Goal: Transaction & Acquisition: Obtain resource

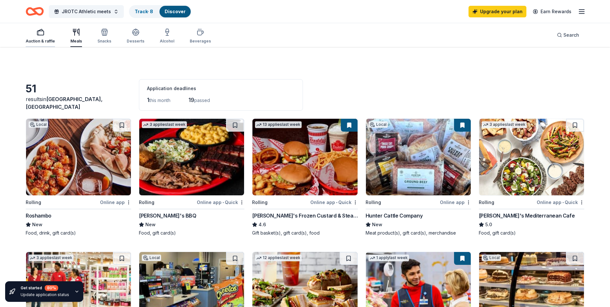
scroll to position [64, 0]
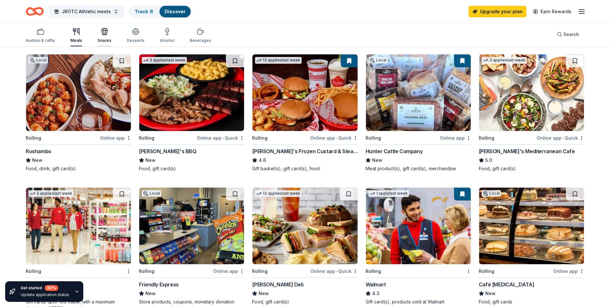
click at [106, 32] on icon "button" at bounding box center [105, 32] width 6 height 4
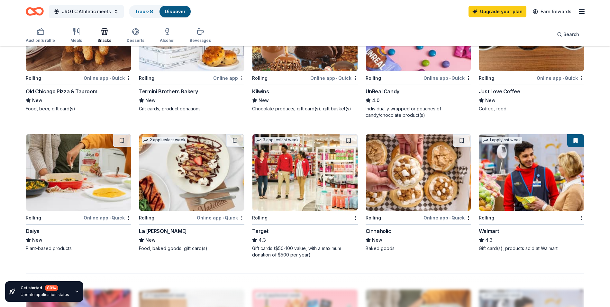
scroll to position [289, 0]
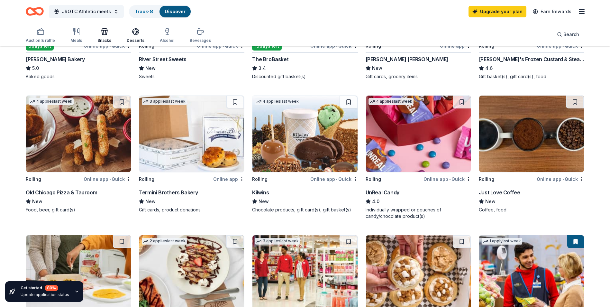
click at [142, 33] on div "button" at bounding box center [136, 32] width 18 height 8
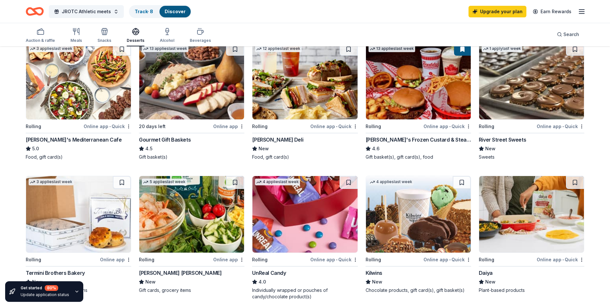
scroll to position [96, 0]
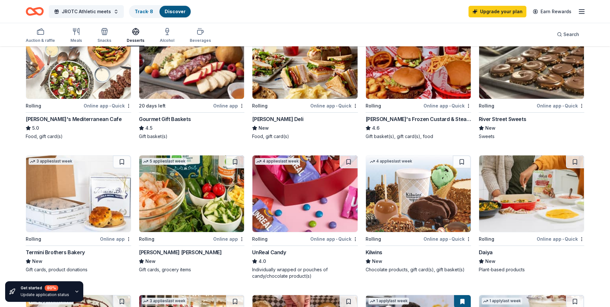
click at [502, 117] on div "River Street Sweets" at bounding box center [502, 119] width 47 height 8
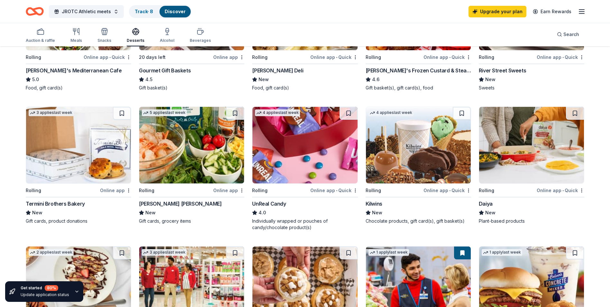
scroll to position [161, 0]
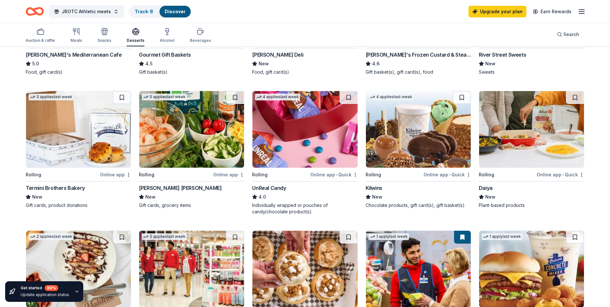
click at [73, 130] on img at bounding box center [78, 129] width 105 height 76
click at [409, 125] on img at bounding box center [418, 129] width 105 height 76
click at [402, 156] on img at bounding box center [418, 129] width 105 height 76
drag, startPoint x: 362, startPoint y: 190, endPoint x: 385, endPoint y: 190, distance: 23.1
click at [383, 191] on div "3 applies last week Rolling Online app • Quick Taziki's Mediterranean Cafe 5.0 …" at bounding box center [305, 226] width 558 height 536
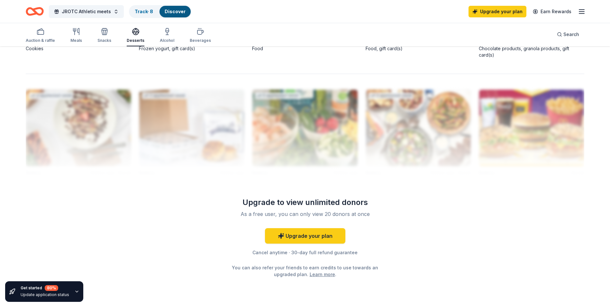
scroll to position [611, 0]
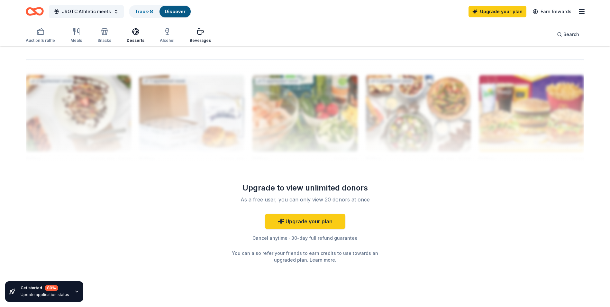
click at [196, 35] on icon "button" at bounding box center [200, 32] width 8 height 8
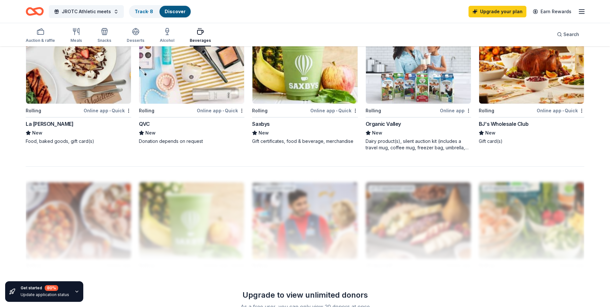
scroll to position [546, 0]
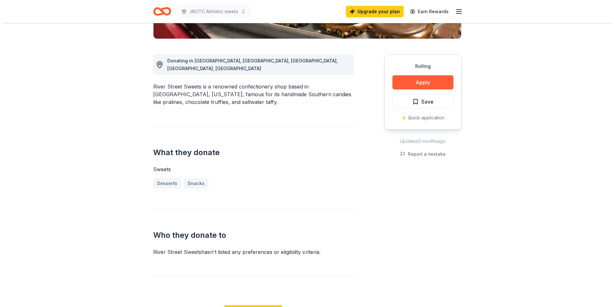
scroll to position [161, 0]
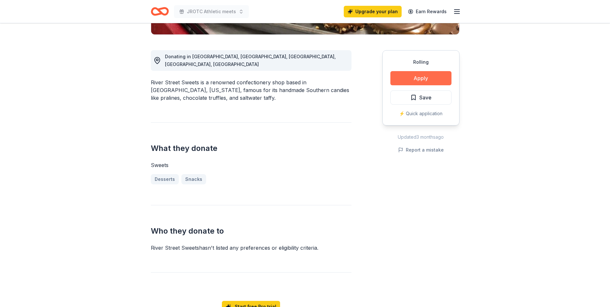
click at [437, 79] on button "Apply" at bounding box center [420, 78] width 61 height 14
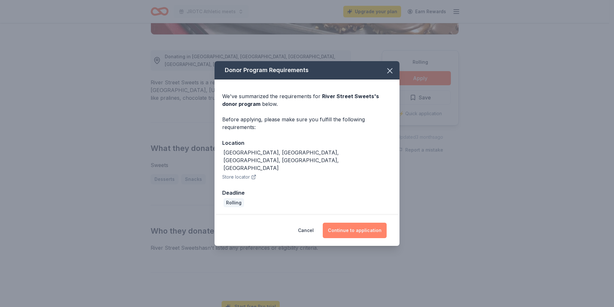
click at [346, 224] on button "Continue to application" at bounding box center [355, 229] width 64 height 15
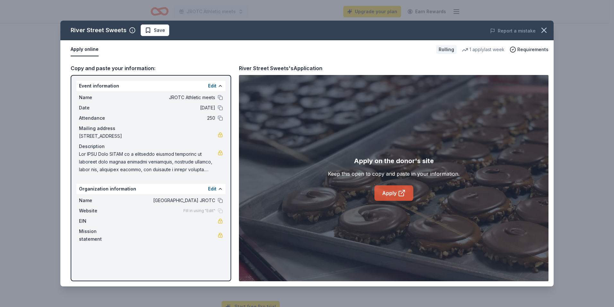
click at [383, 193] on link "Apply" at bounding box center [394, 192] width 39 height 15
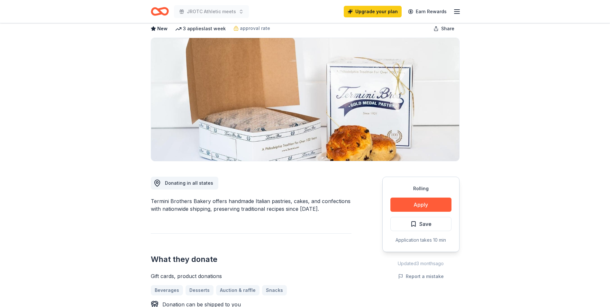
scroll to position [32, 0]
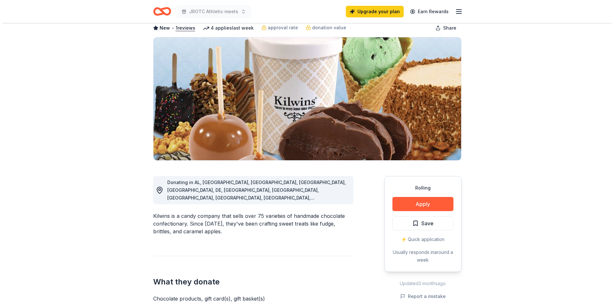
scroll to position [96, 0]
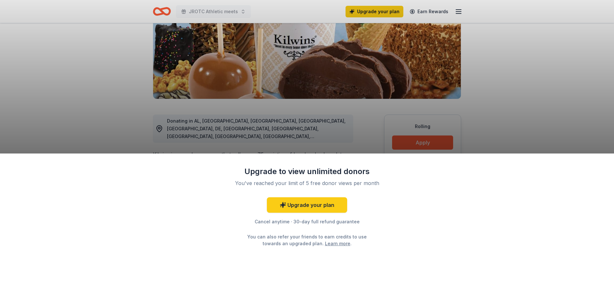
click at [309, 134] on div "Upgrade to view unlimited donors You've reached your limit of 5 free donor view…" at bounding box center [307, 153] width 614 height 307
drag, startPoint x: 536, startPoint y: 133, endPoint x: 480, endPoint y: 129, distance: 55.7
click at [535, 132] on div "Upgrade to view unlimited donors You've reached your limit of 5 free donor view…" at bounding box center [307, 153] width 614 height 307
click at [321, 203] on link "Upgrade your plan" at bounding box center [307, 204] width 80 height 15
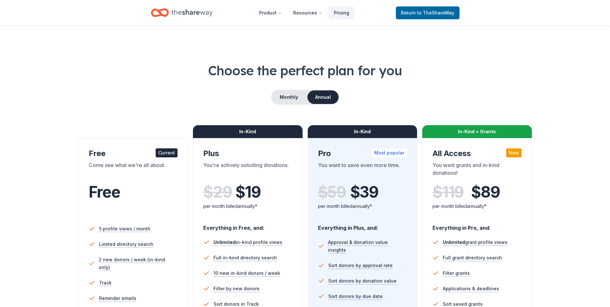
click at [447, 129] on div "In-Kind + Grants" at bounding box center [477, 131] width 110 height 13
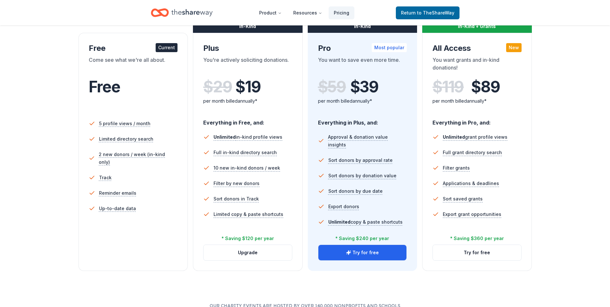
scroll to position [193, 0]
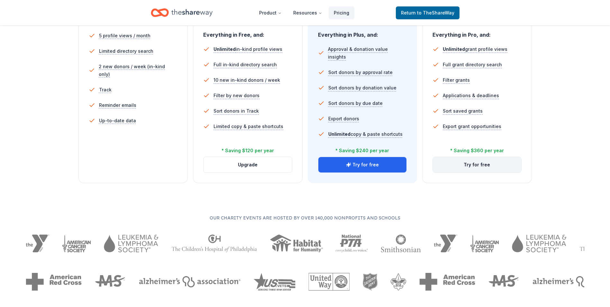
click at [465, 164] on button "Try for free" at bounding box center [477, 164] width 88 height 15
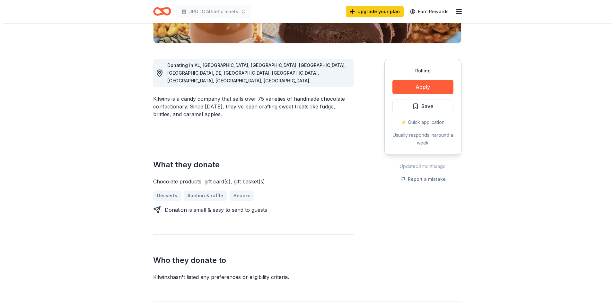
scroll to position [161, 0]
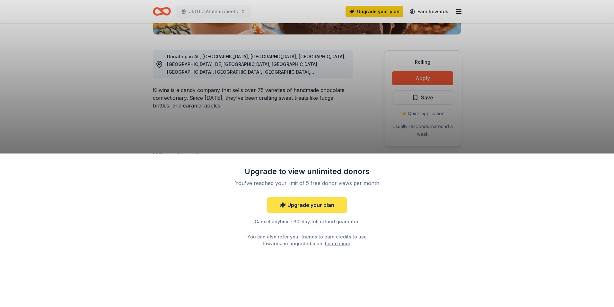
click at [323, 199] on link "Upgrade your plan" at bounding box center [307, 204] width 80 height 15
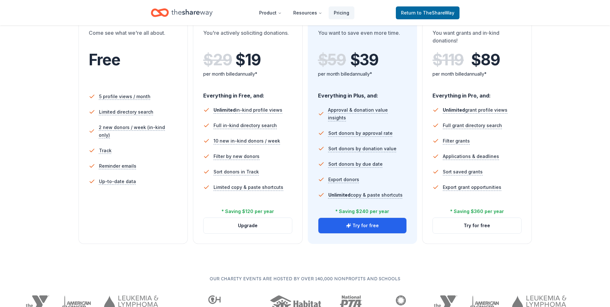
scroll to position [161, 0]
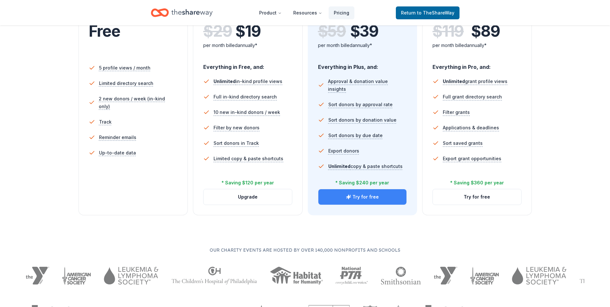
click at [372, 198] on button "Try for free" at bounding box center [362, 196] width 88 height 15
